Goal: Check status: Check status

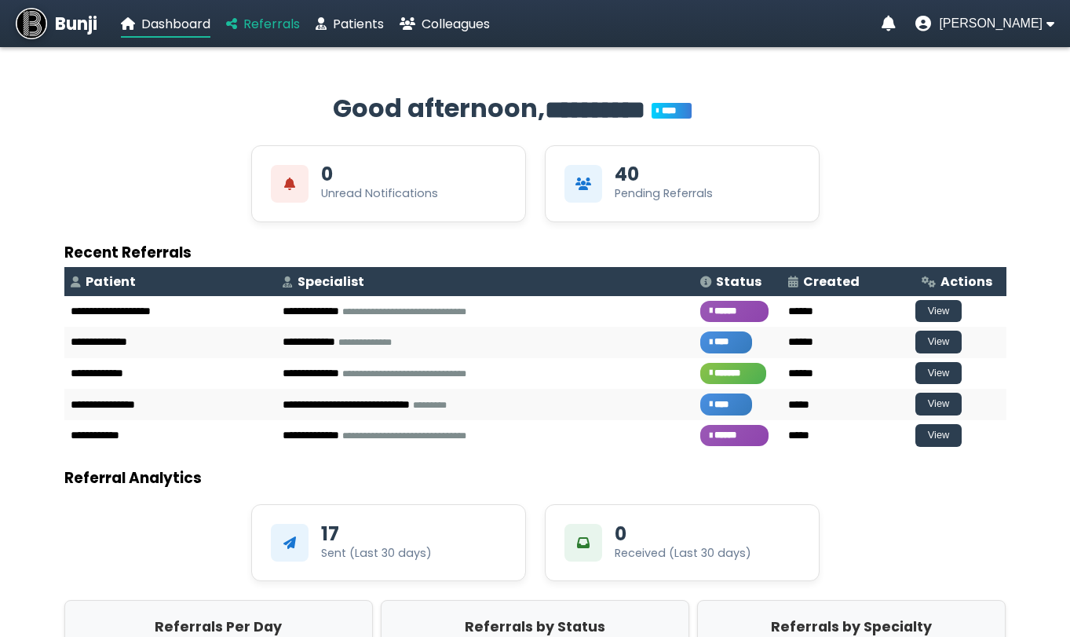
click at [283, 26] on span "Referrals" at bounding box center [271, 24] width 57 height 18
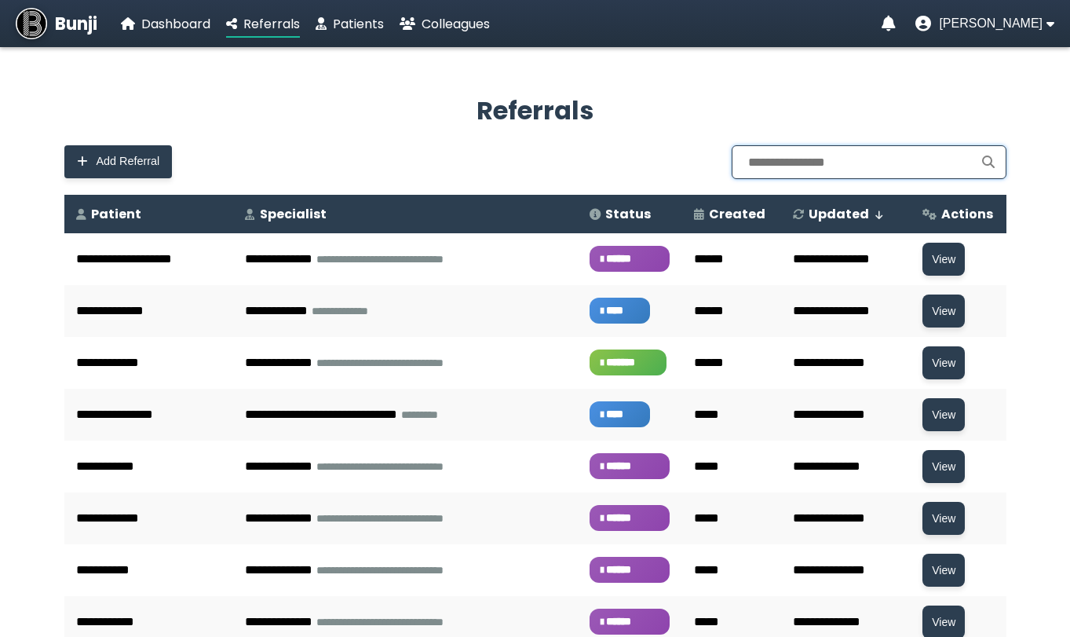
click at [785, 169] on input "text" at bounding box center [868, 162] width 275 height 34
type input "*"
click at [869, 170] on input "text" at bounding box center [868, 162] width 275 height 34
click at [798, 159] on input "text" at bounding box center [868, 162] width 275 height 34
type input "*"
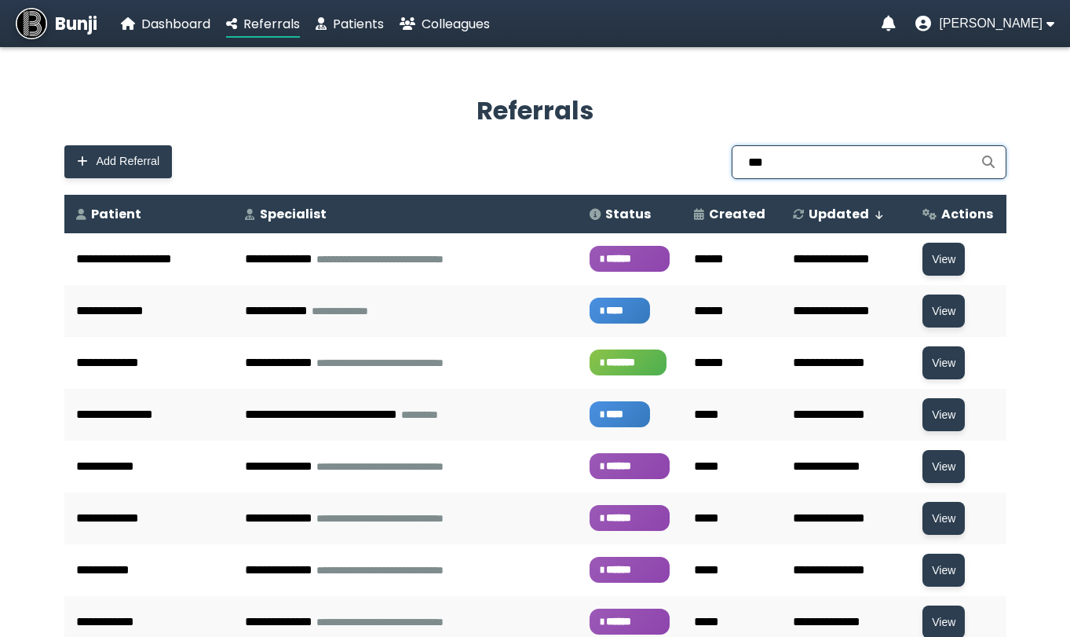
type input "***"
